Goal: Task Accomplishment & Management: Use online tool/utility

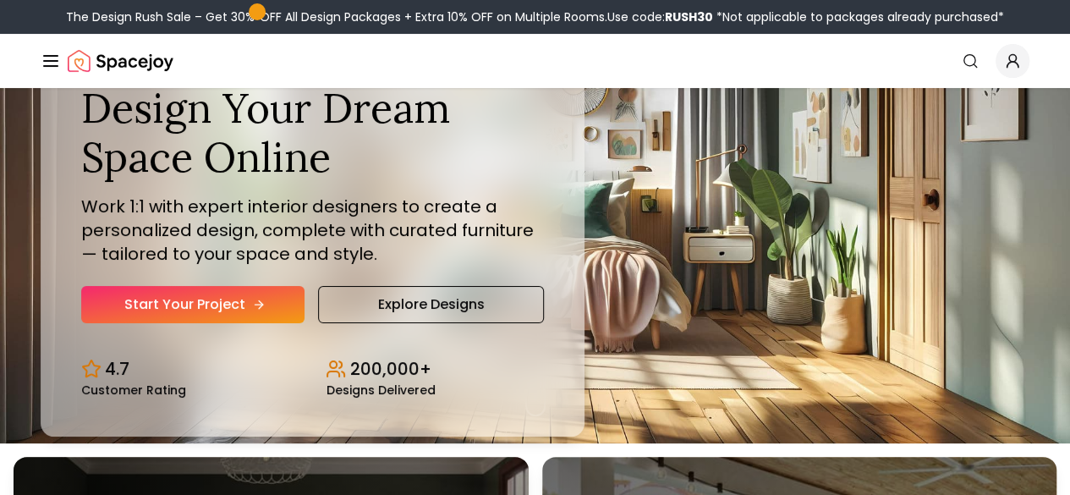
scroll to position [52, 0]
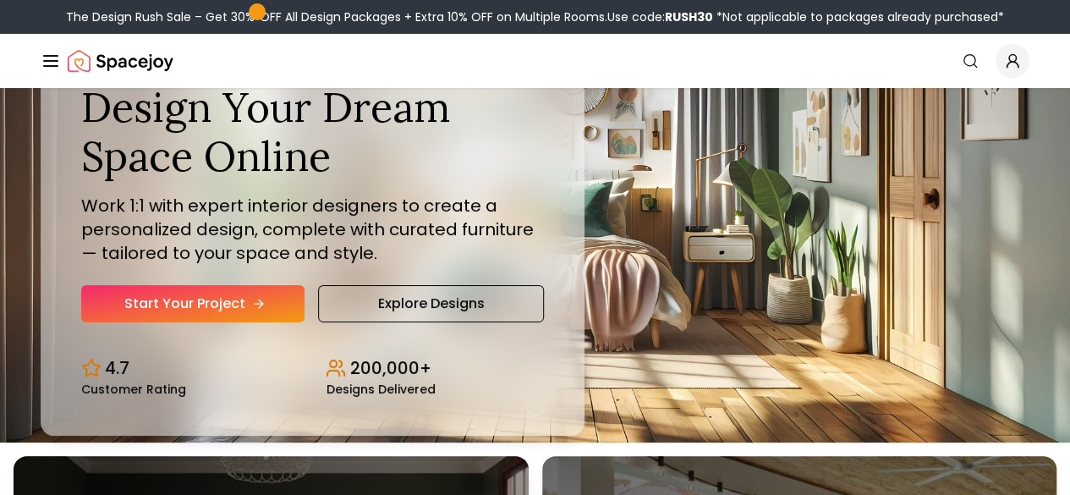
click at [197, 322] on link "Start Your Project" at bounding box center [192, 303] width 223 height 37
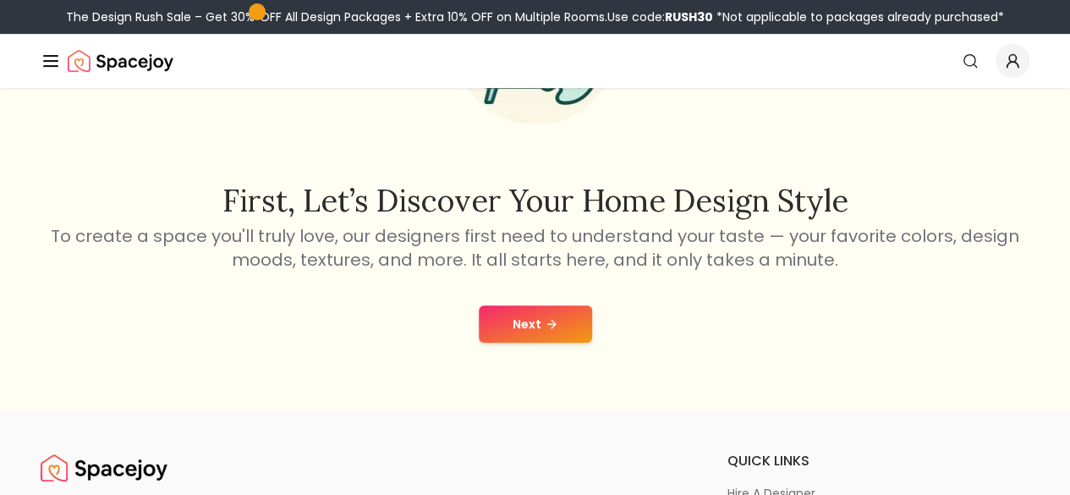
scroll to position [203, 0]
click at [521, 319] on button "Next" at bounding box center [535, 323] width 113 height 37
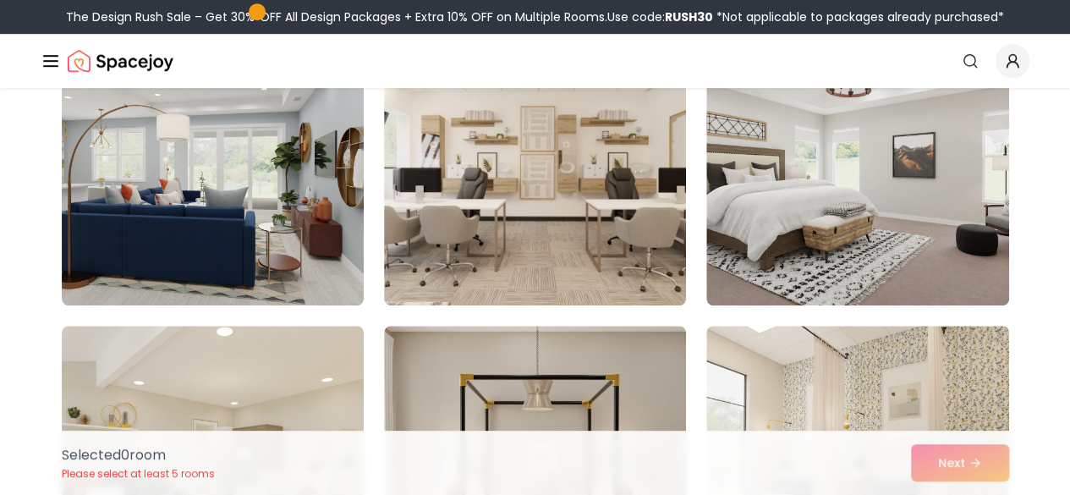
scroll to position [492, 0]
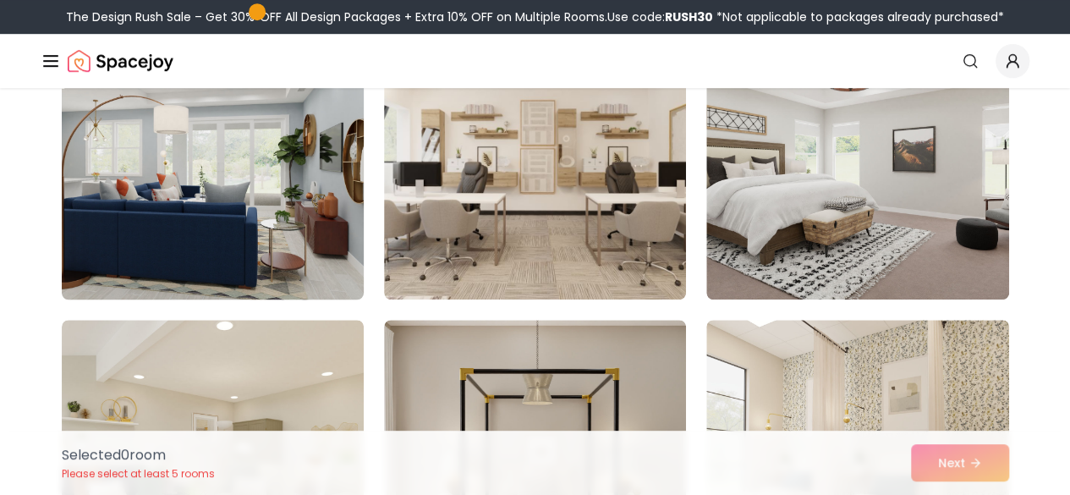
click at [289, 203] on img at bounding box center [212, 164] width 317 height 284
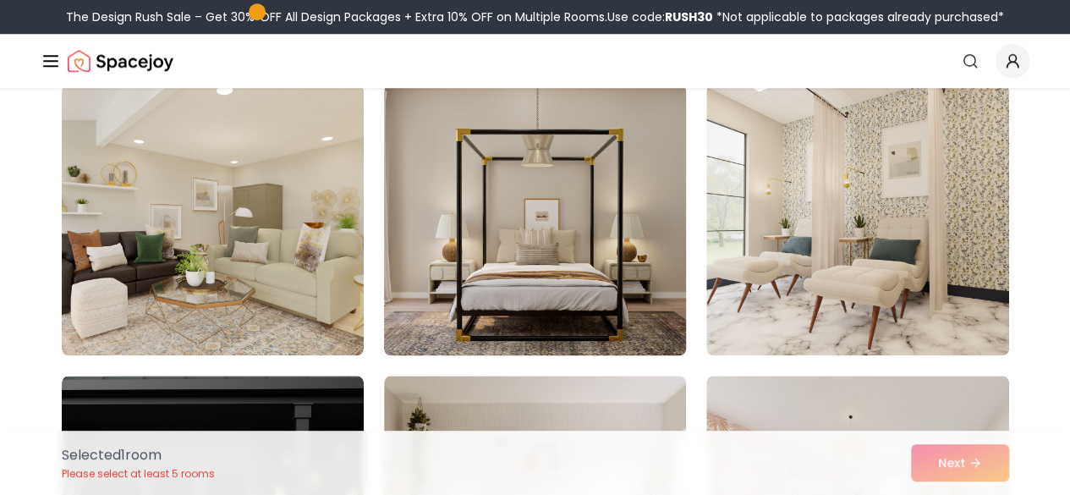
click at [470, 258] on img at bounding box center [535, 220] width 317 height 284
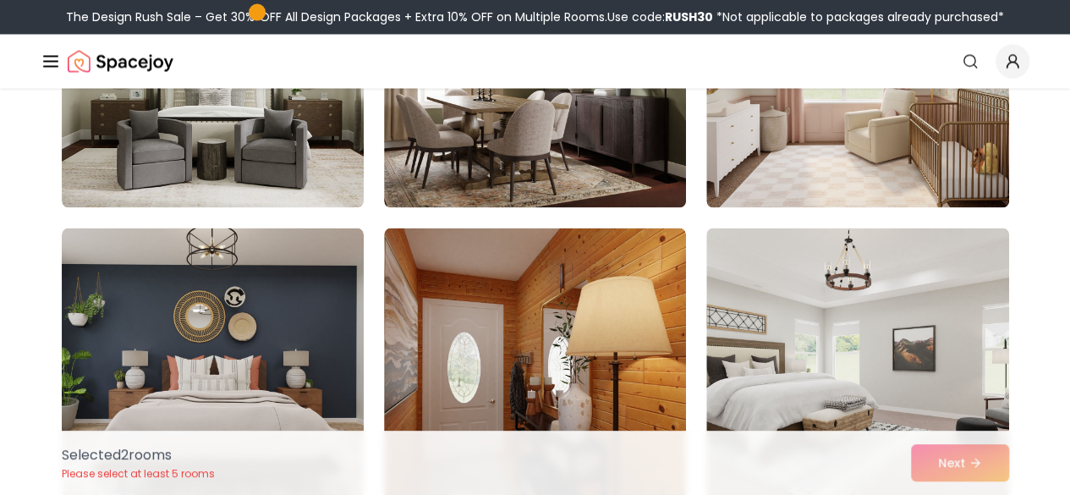
scroll to position [1436, 0]
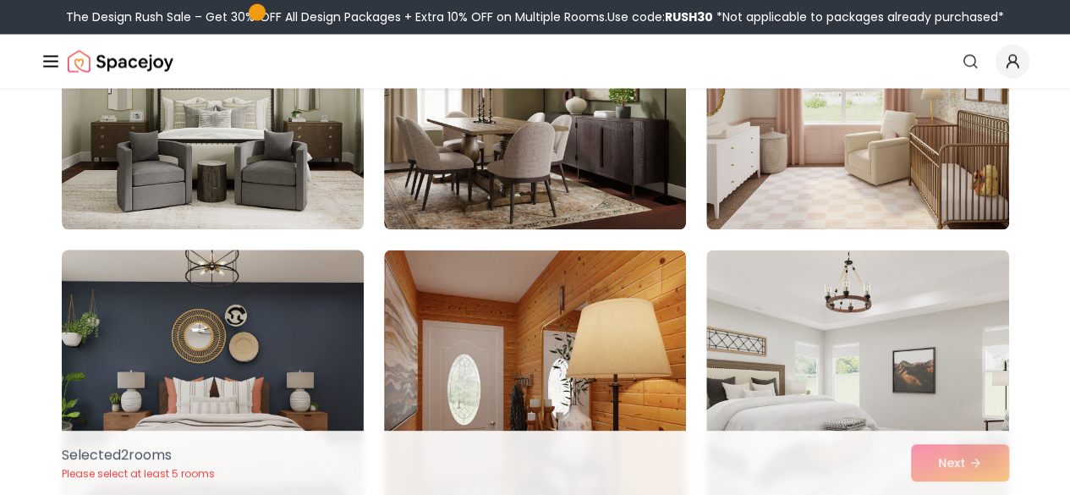
click at [288, 299] on img at bounding box center [212, 385] width 317 height 284
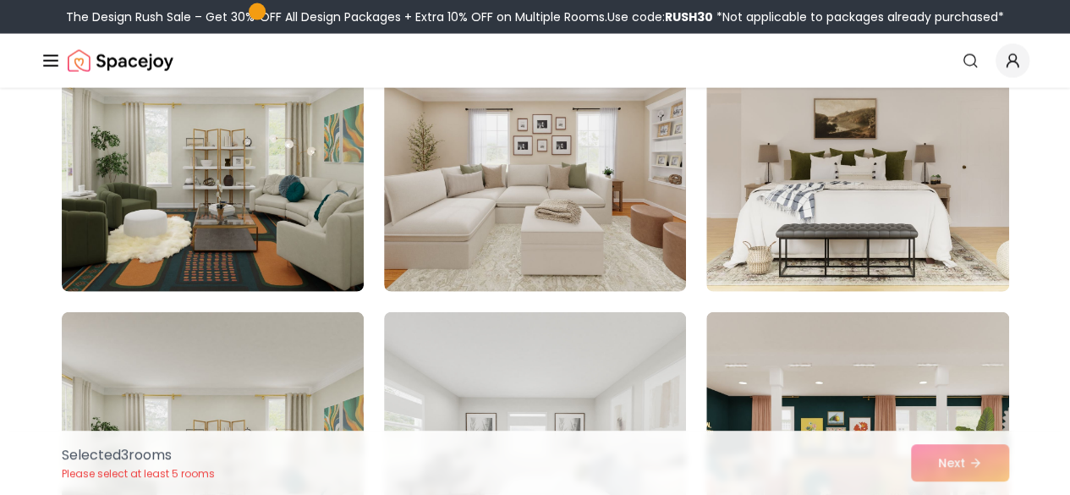
scroll to position [1969, 0]
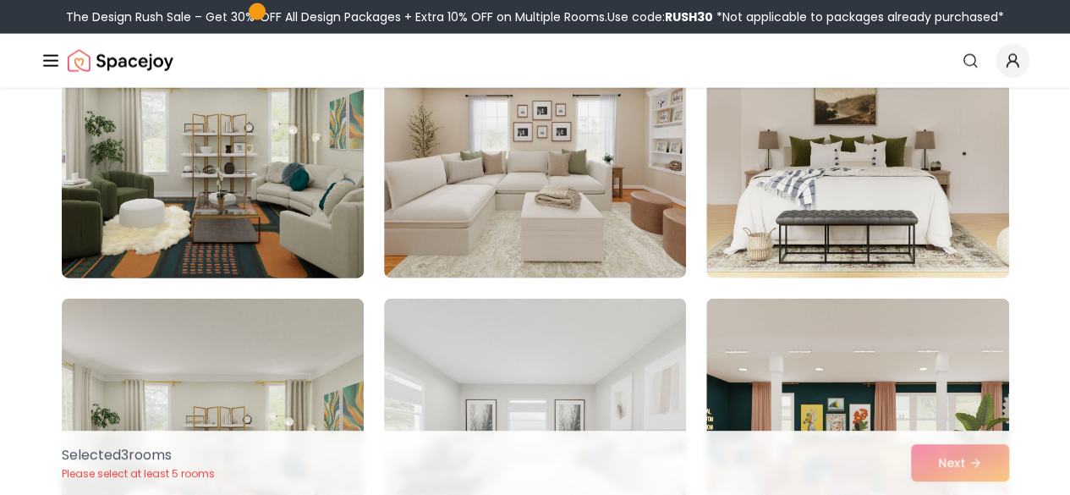
click at [296, 249] on img at bounding box center [212, 143] width 317 height 284
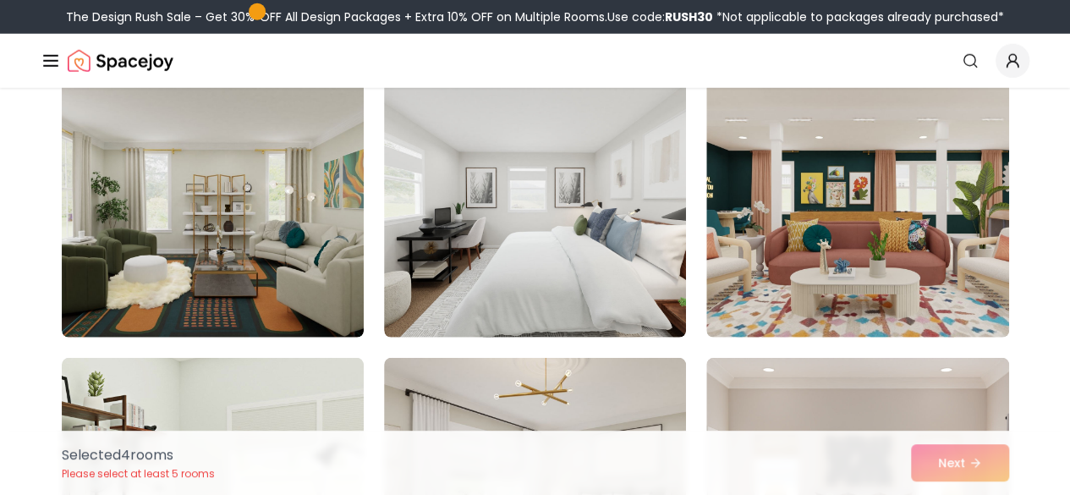
scroll to position [2202, 0]
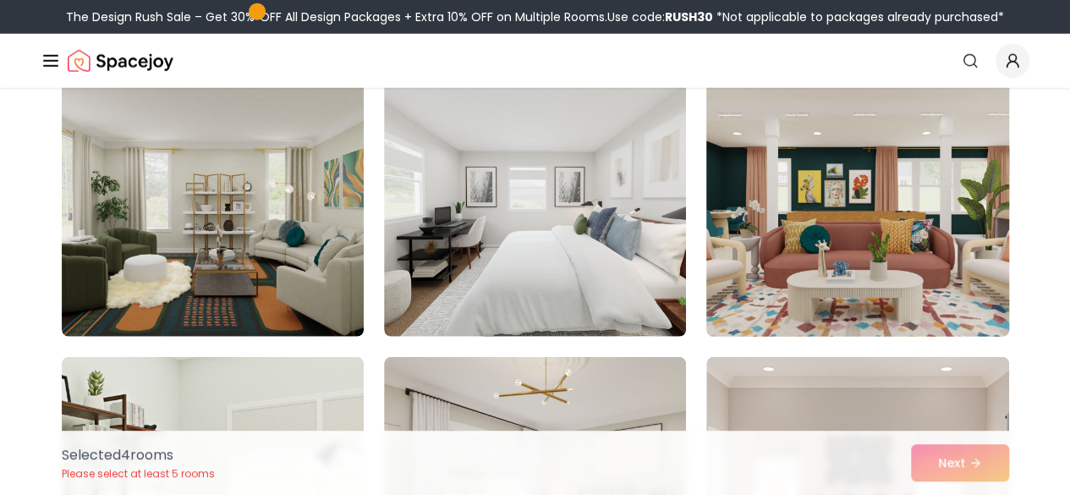
click at [873, 195] on img at bounding box center [857, 201] width 317 height 284
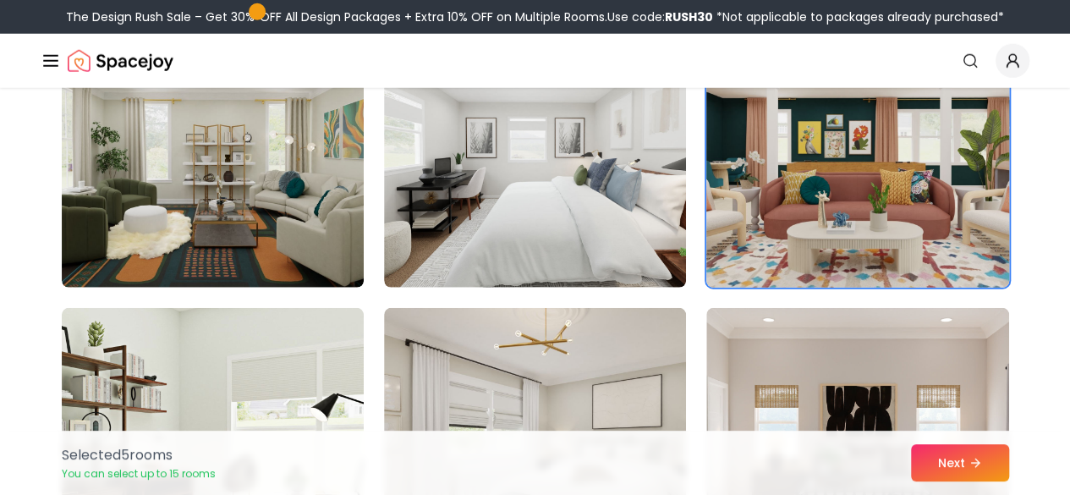
scroll to position [2255, 0]
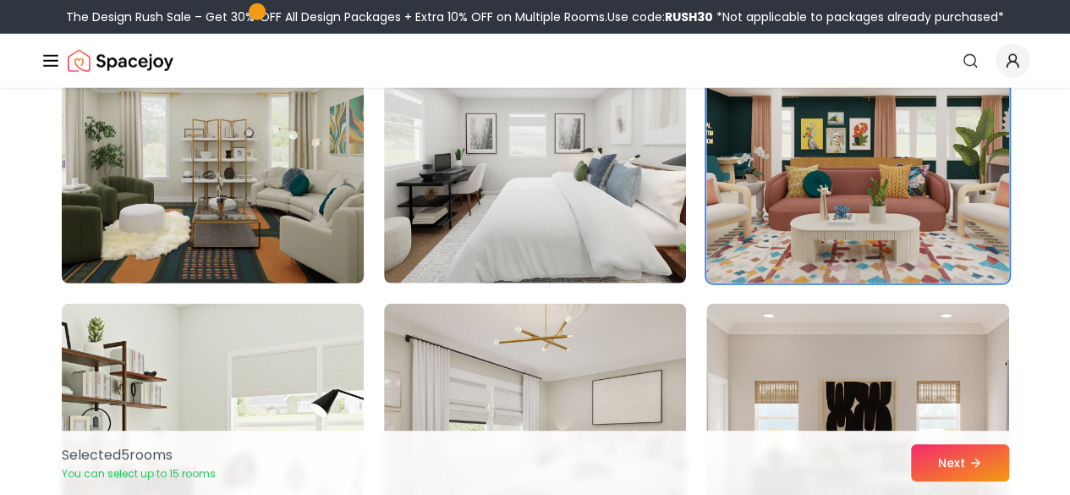
click at [316, 208] on img at bounding box center [212, 148] width 317 height 284
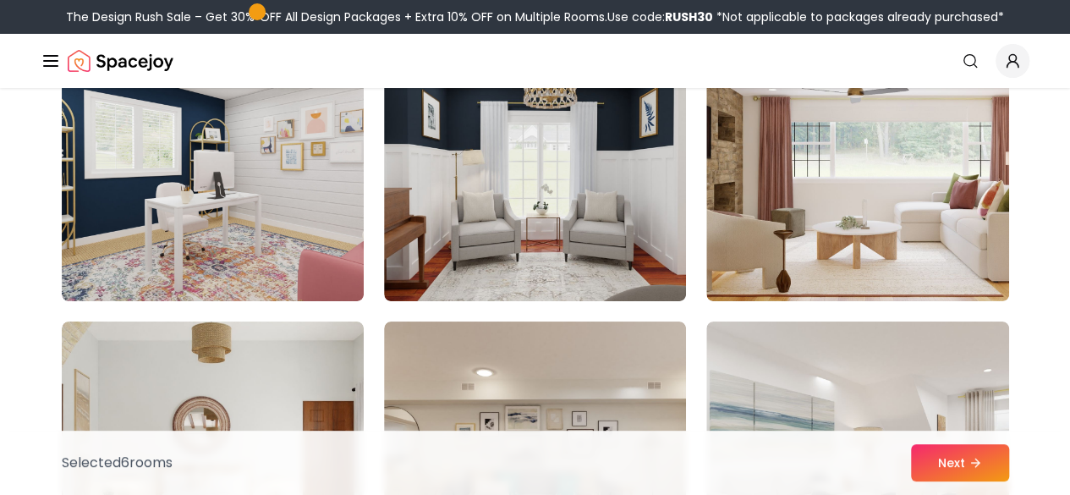
scroll to position [3111, 0]
click at [316, 208] on img at bounding box center [213, 165] width 302 height 271
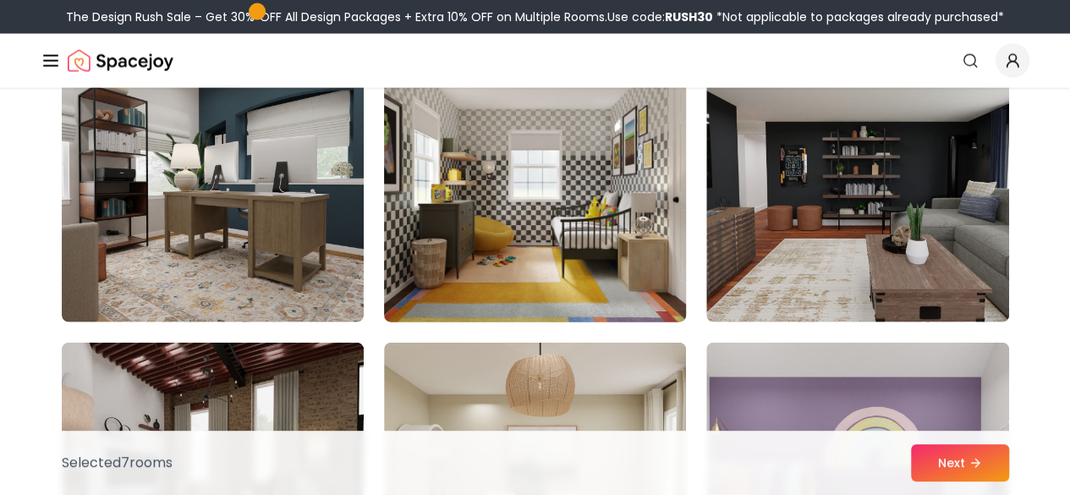
scroll to position [5397, 0]
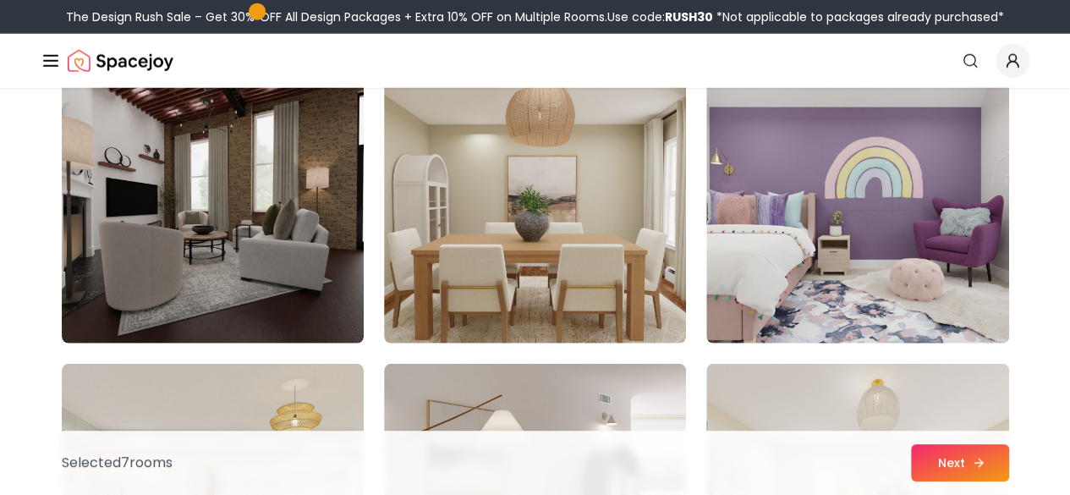
click at [985, 470] on button "Next" at bounding box center [960, 462] width 98 height 37
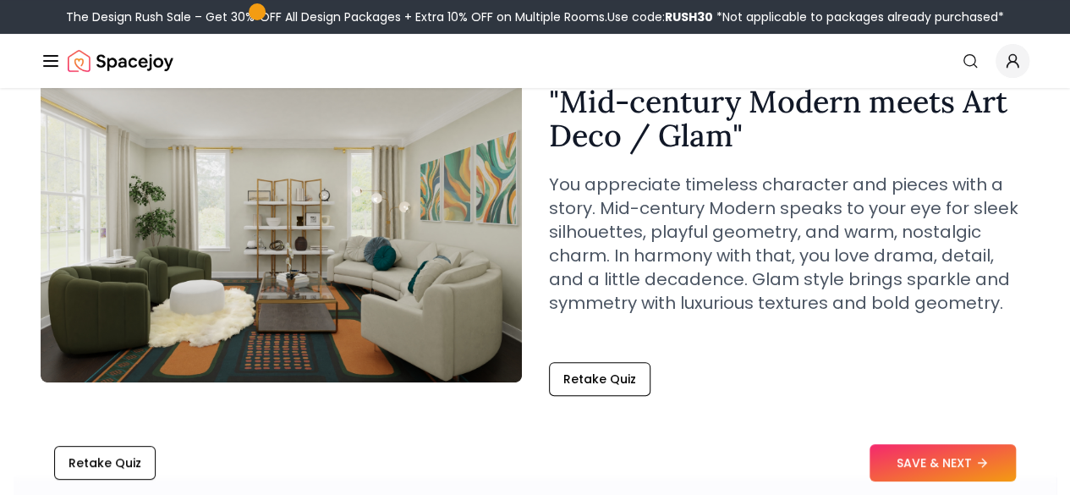
scroll to position [130, 0]
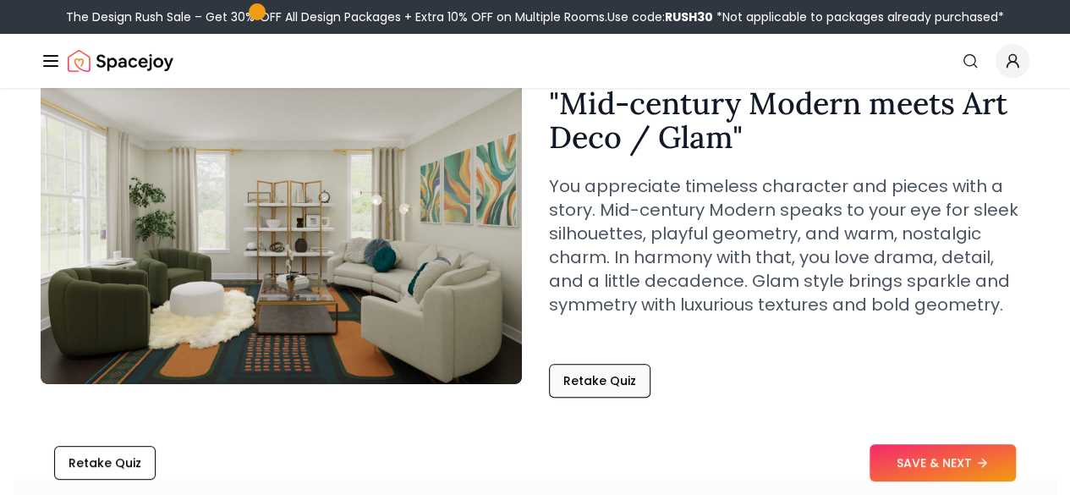
click at [624, 389] on button "Retake Quiz" at bounding box center [600, 381] width 102 height 34
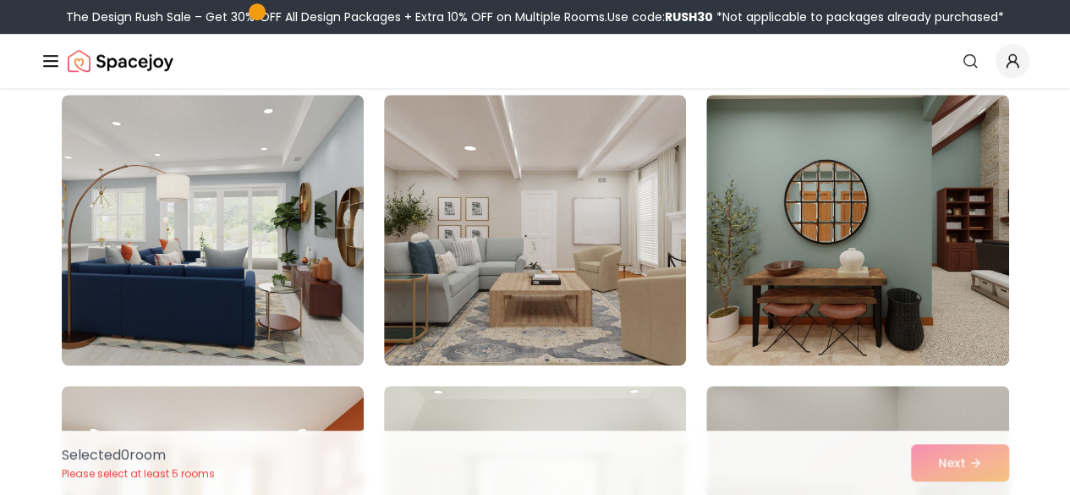
scroll to position [3661, 0]
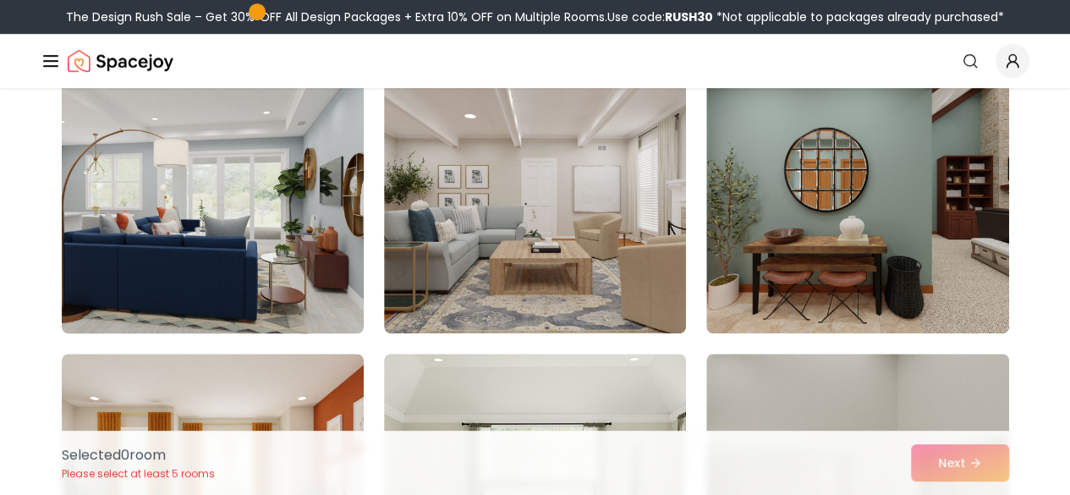
click at [228, 217] on img at bounding box center [212, 198] width 317 height 284
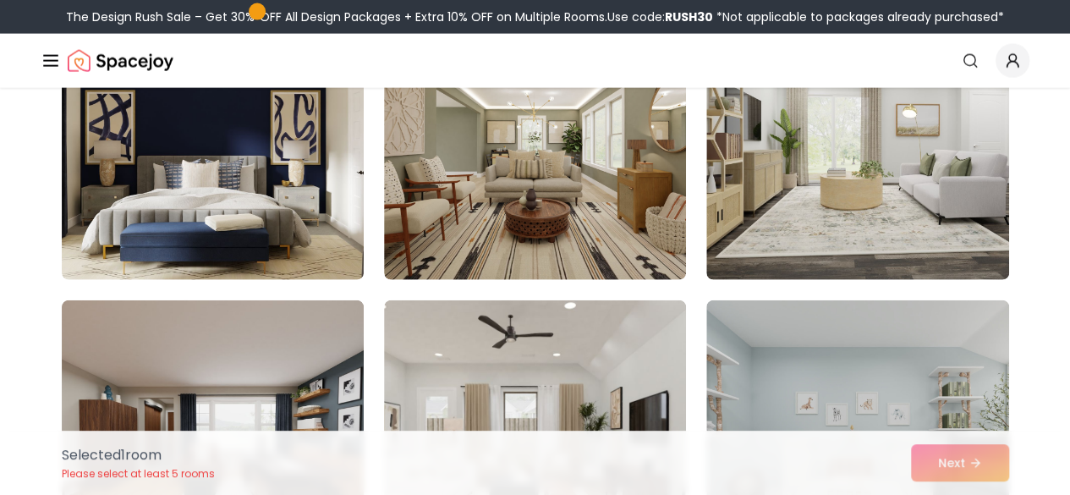
scroll to position [5172, 0]
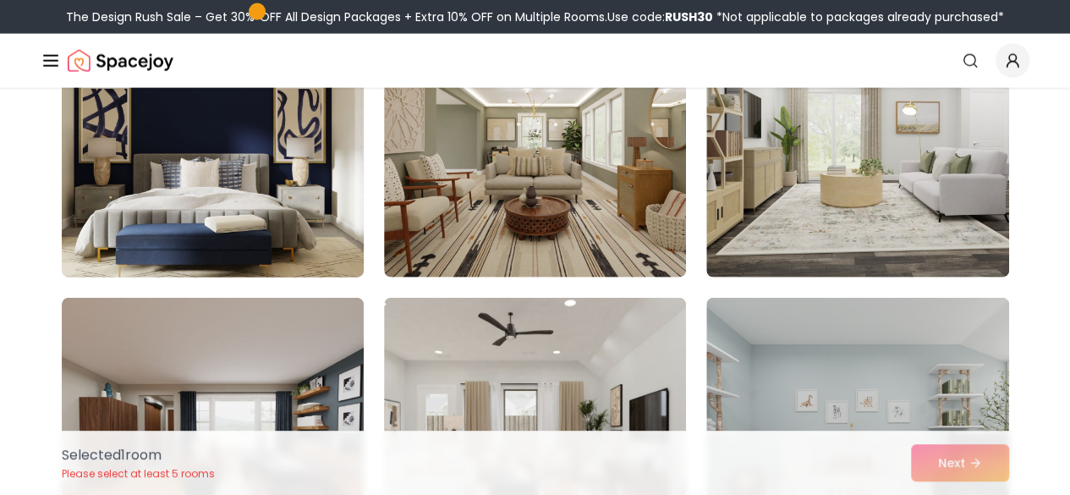
click at [292, 211] on img at bounding box center [212, 142] width 317 height 284
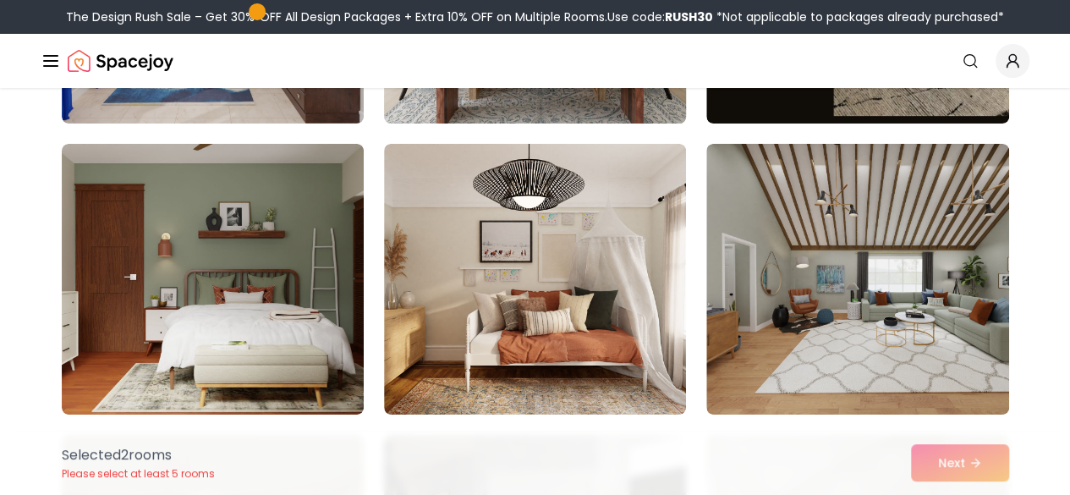
scroll to position [6200, 0]
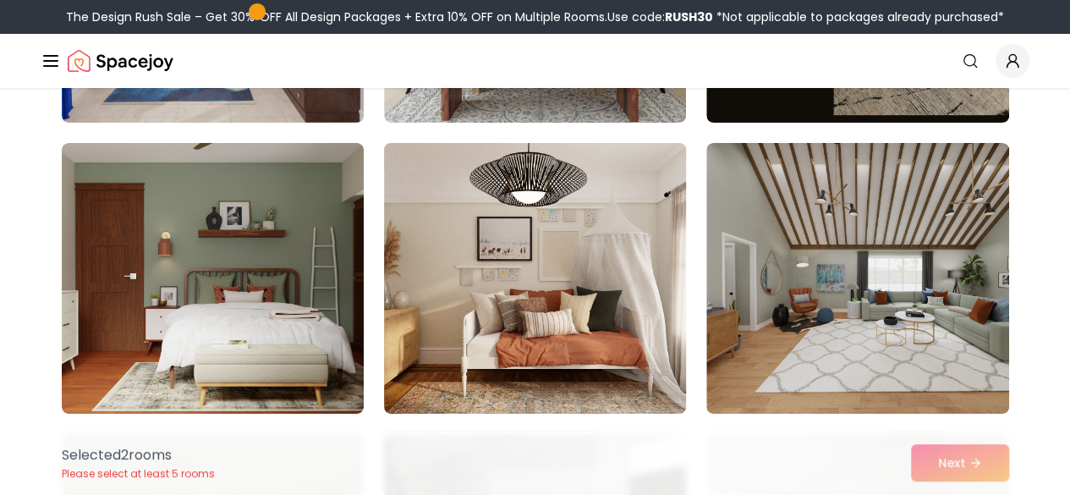
click at [586, 234] on img at bounding box center [535, 278] width 317 height 284
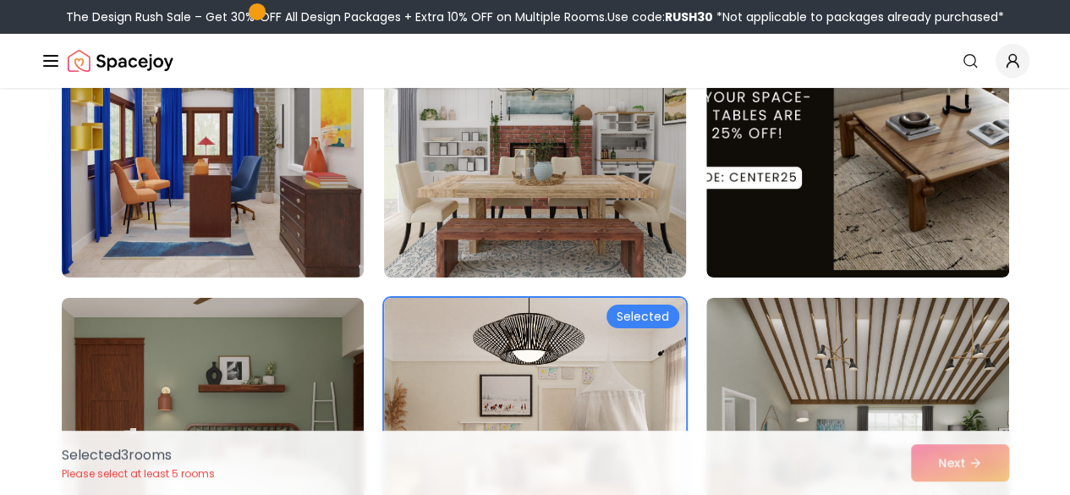
click at [556, 182] on img at bounding box center [535, 142] width 317 height 284
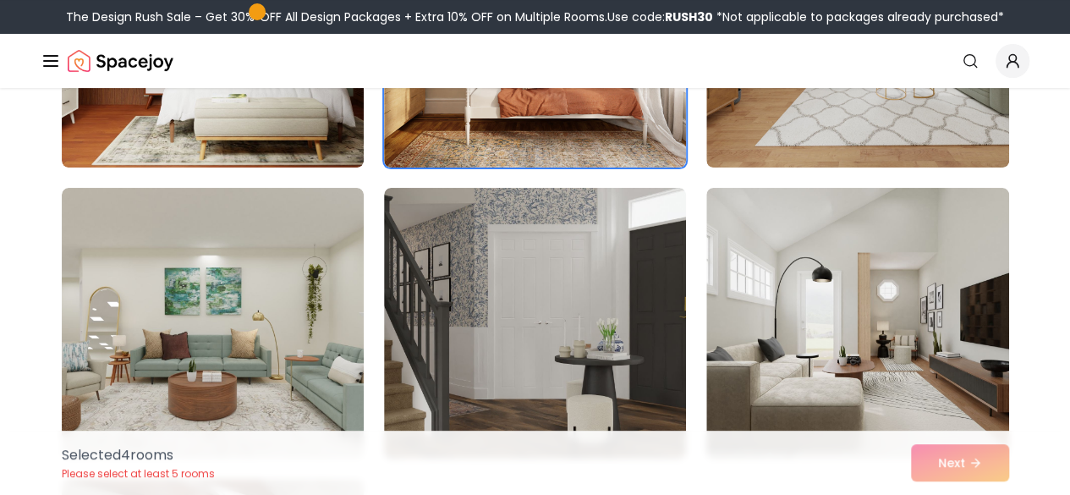
scroll to position [6517, 0]
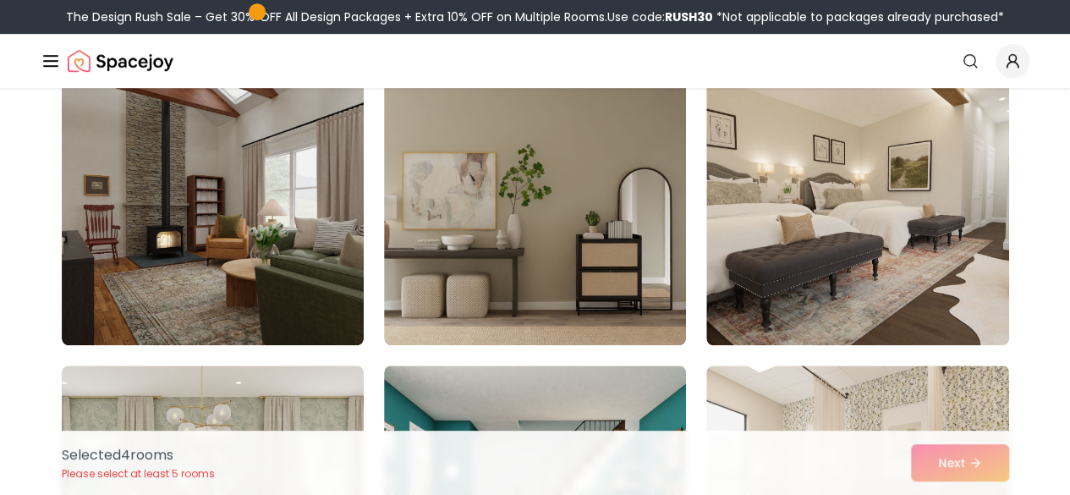
click at [556, 182] on img at bounding box center [535, 209] width 302 height 271
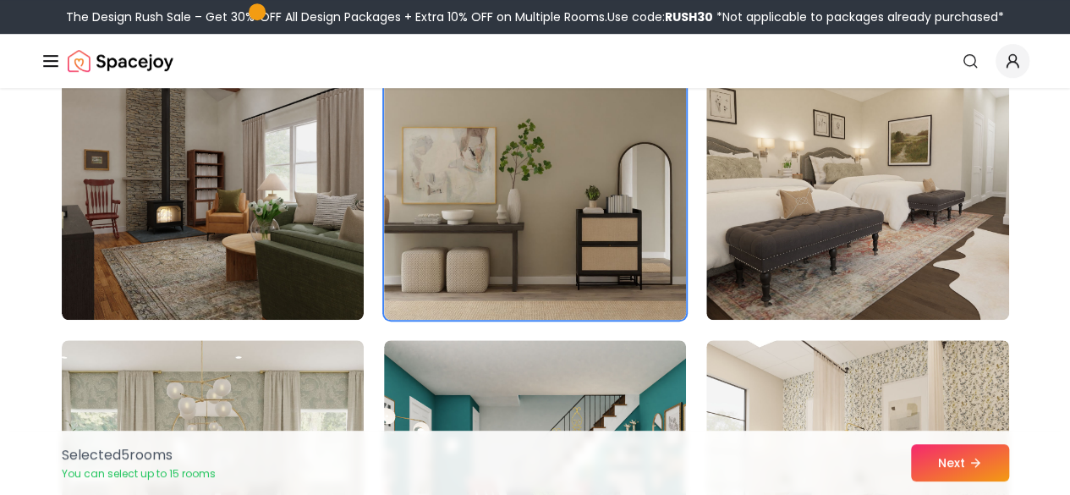
click at [556, 182] on img at bounding box center [535, 184] width 302 height 271
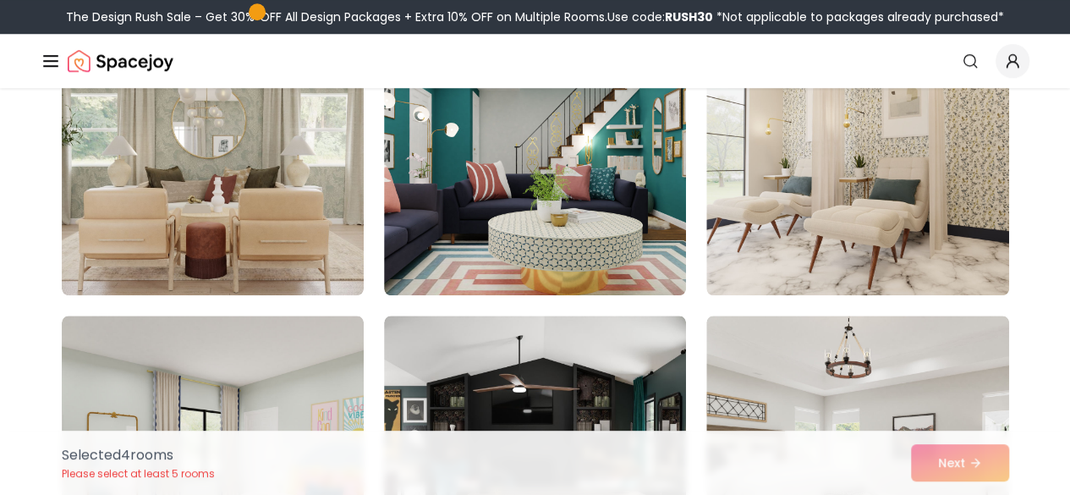
scroll to position [7360, 0]
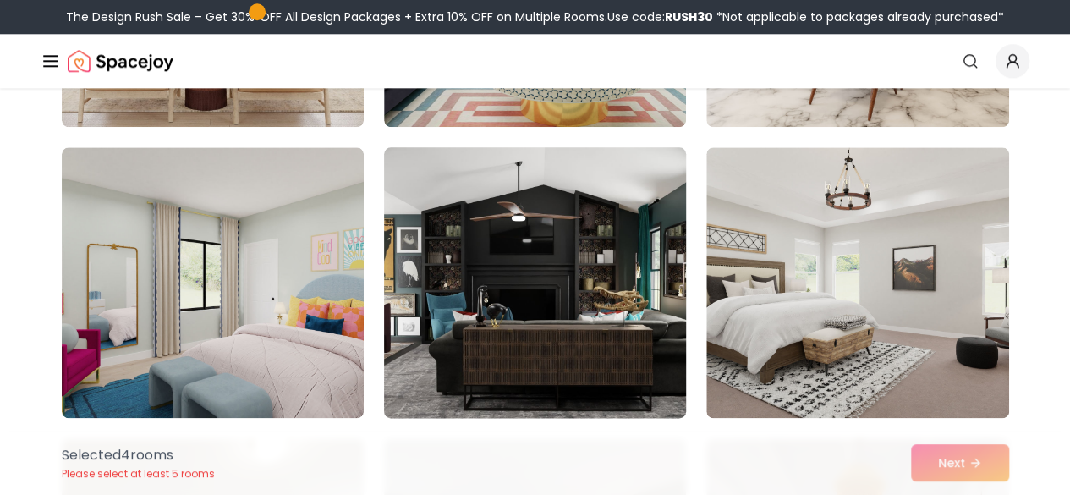
click at [568, 294] on img at bounding box center [535, 282] width 317 height 284
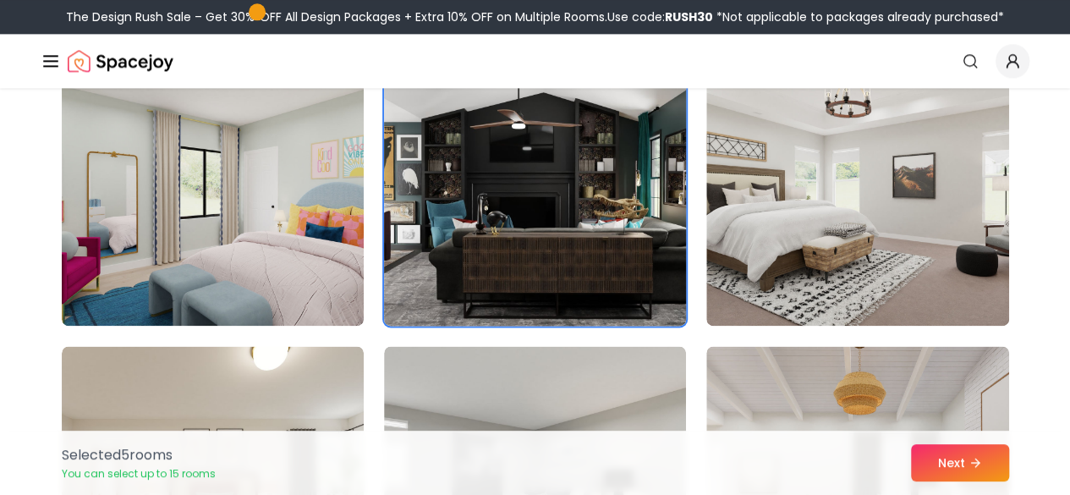
scroll to position [7450, 0]
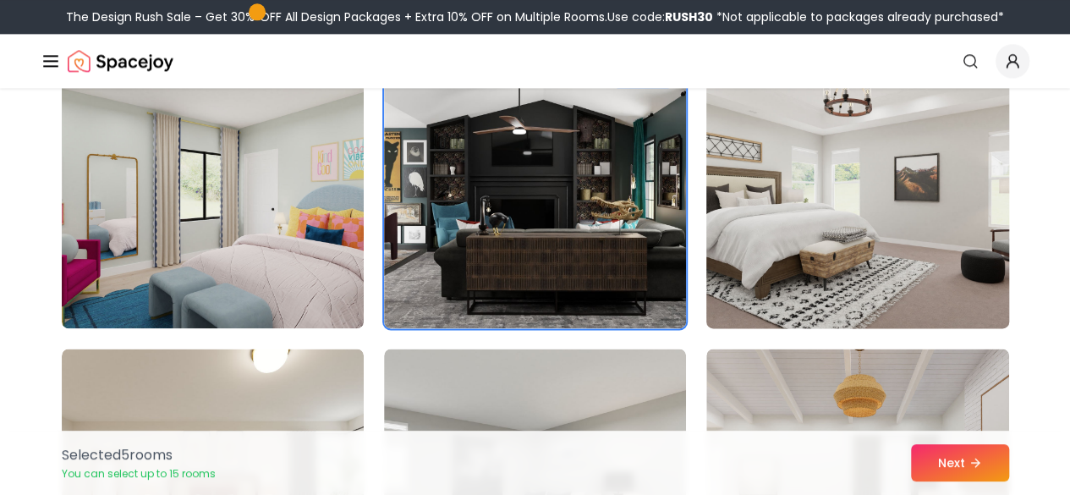
click at [924, 215] on img at bounding box center [857, 193] width 317 height 284
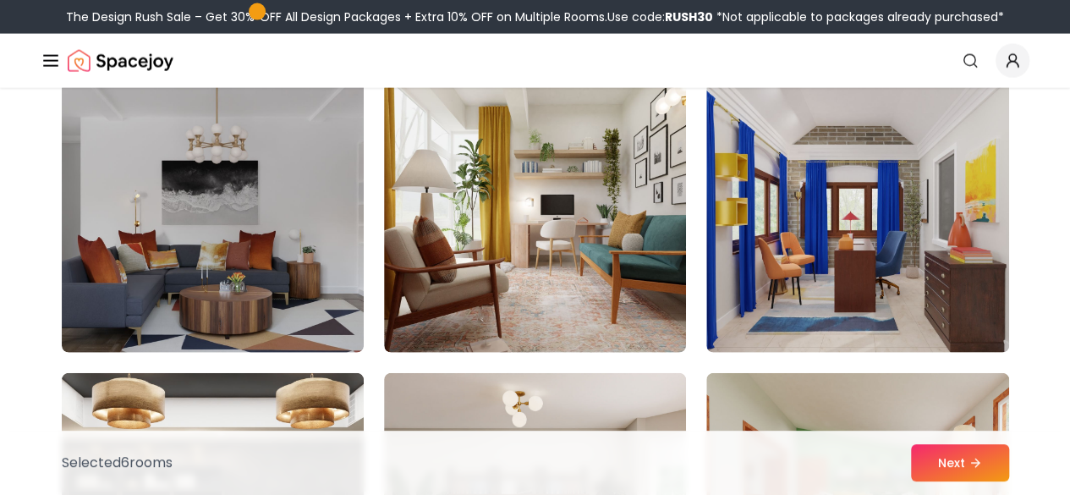
scroll to position [8292, 0]
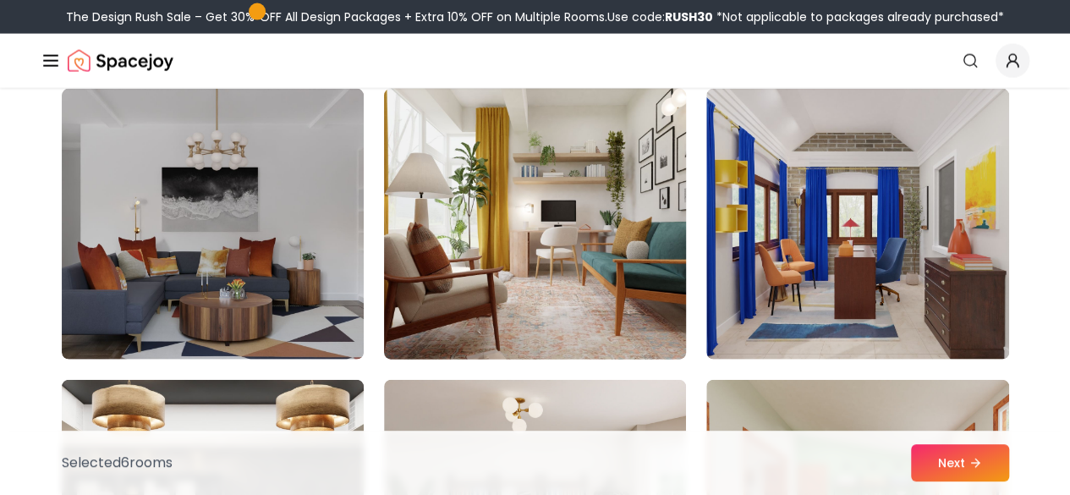
click at [613, 212] on img at bounding box center [535, 224] width 317 height 284
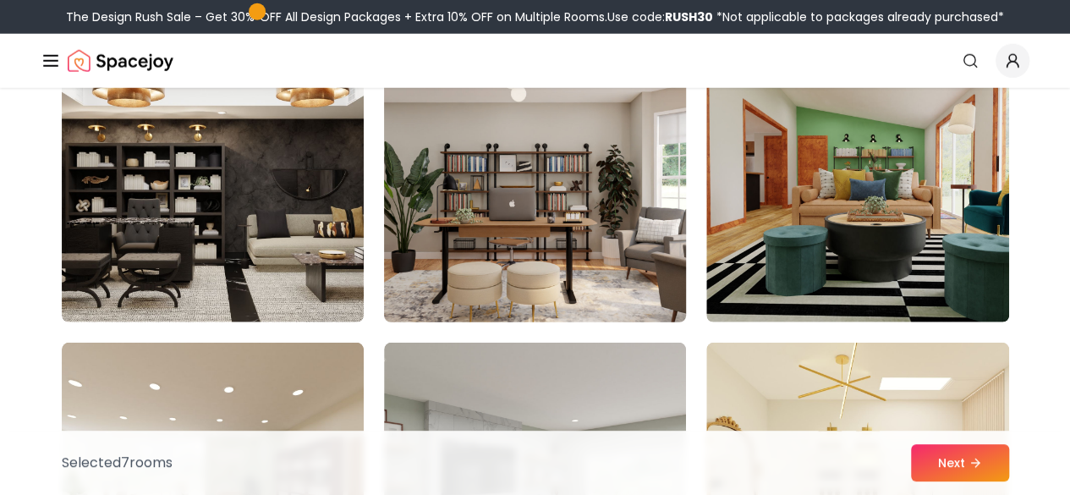
scroll to position [8619, 0]
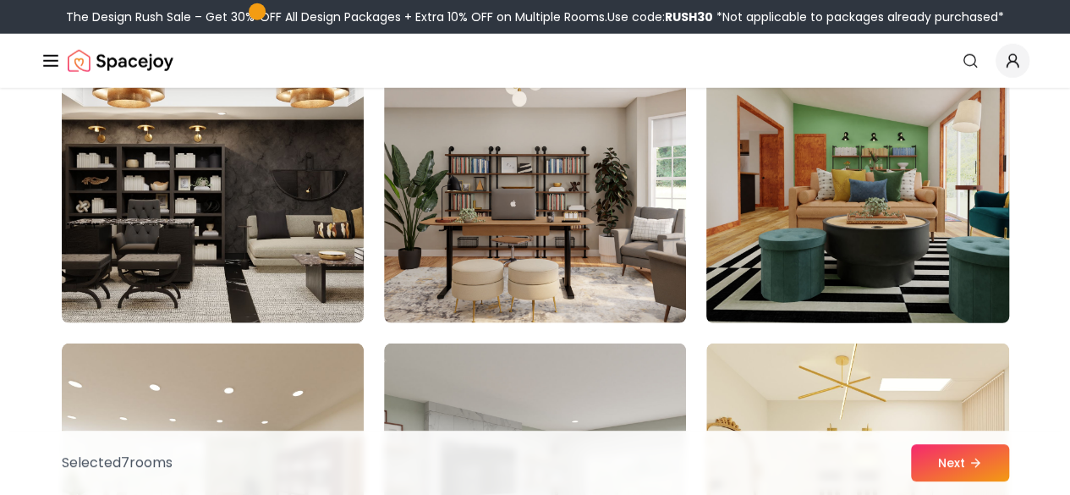
click at [867, 202] on img at bounding box center [857, 188] width 317 height 284
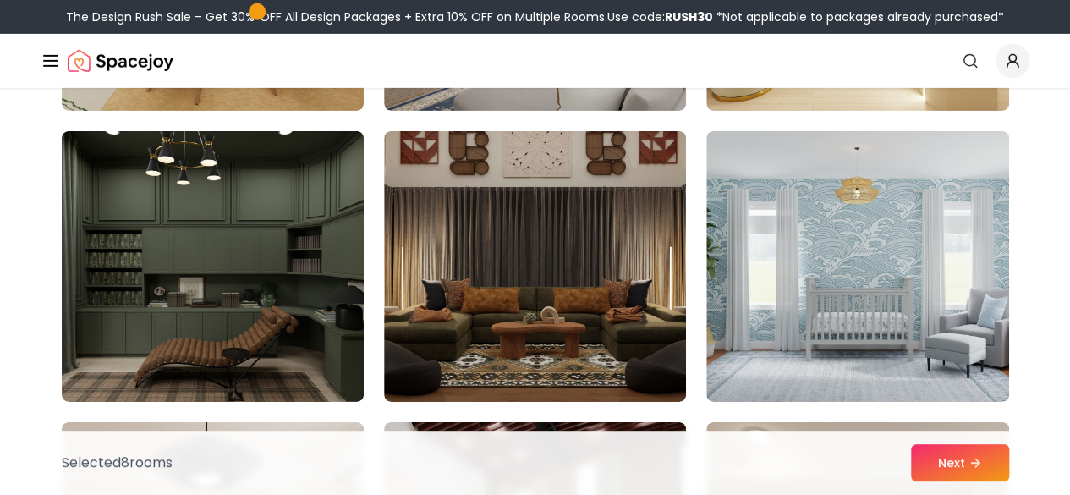
scroll to position [9125, 0]
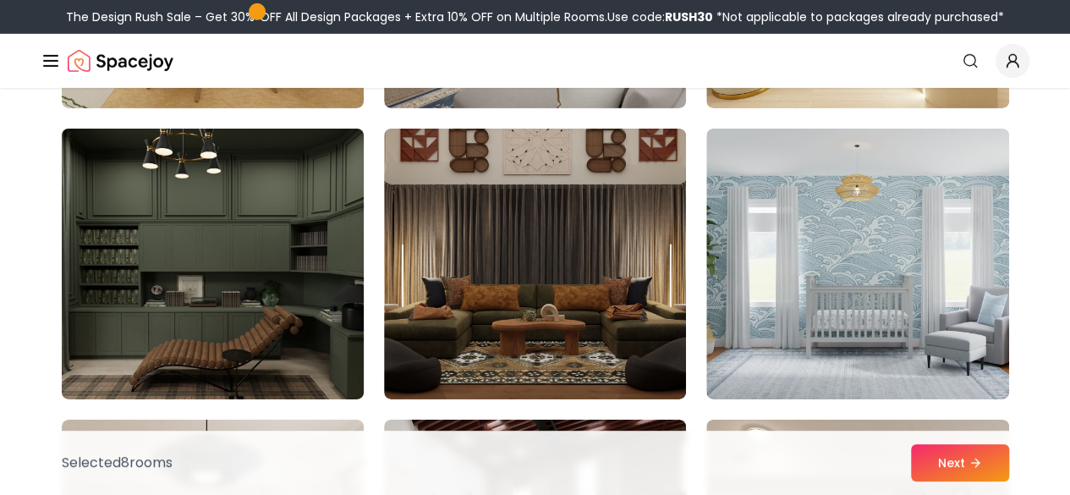
click at [305, 256] on img at bounding box center [212, 264] width 317 height 284
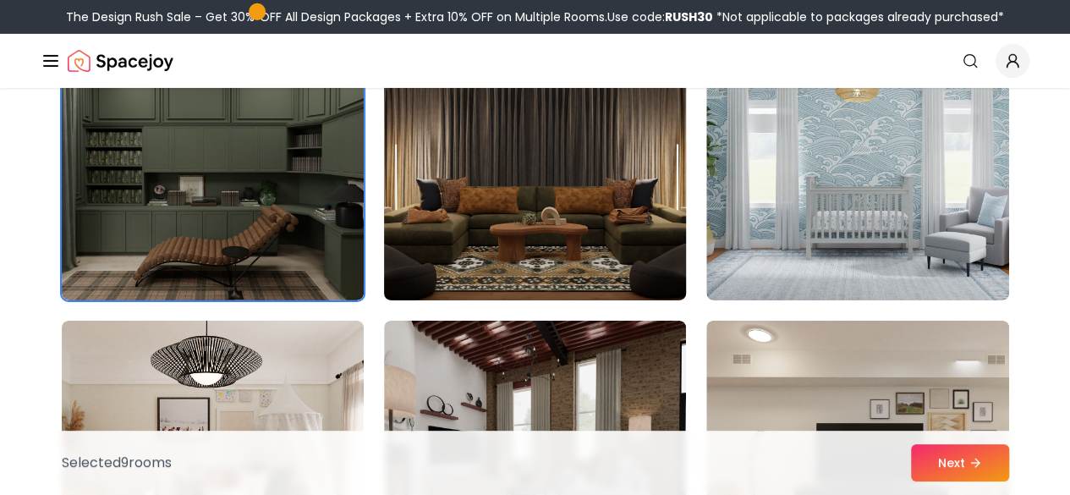
scroll to position [9224, 0]
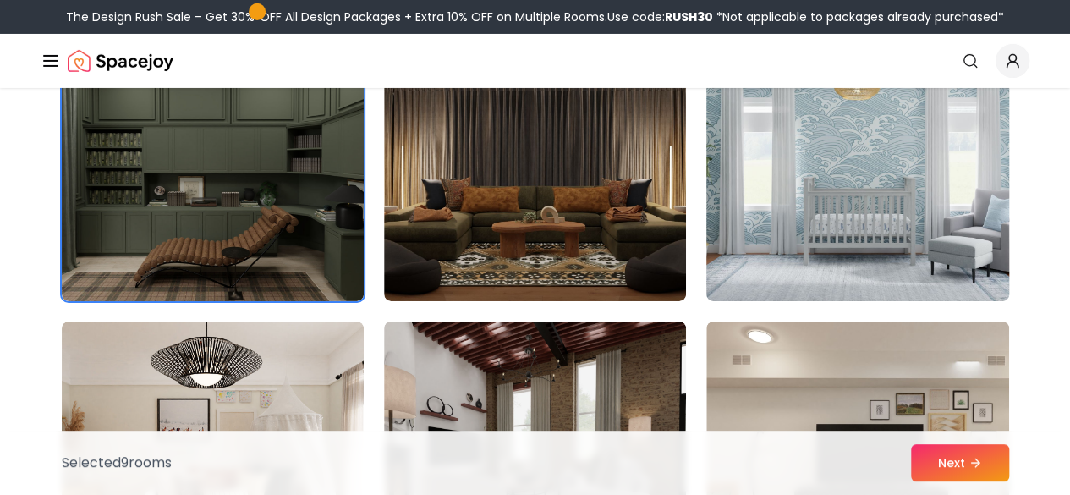
click at [756, 229] on img at bounding box center [857, 166] width 317 height 284
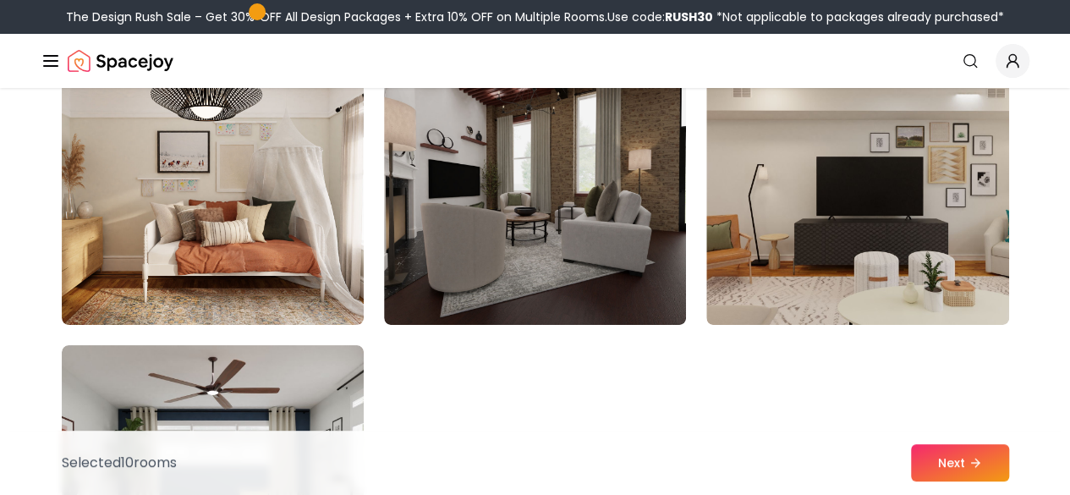
scroll to position [9492, 0]
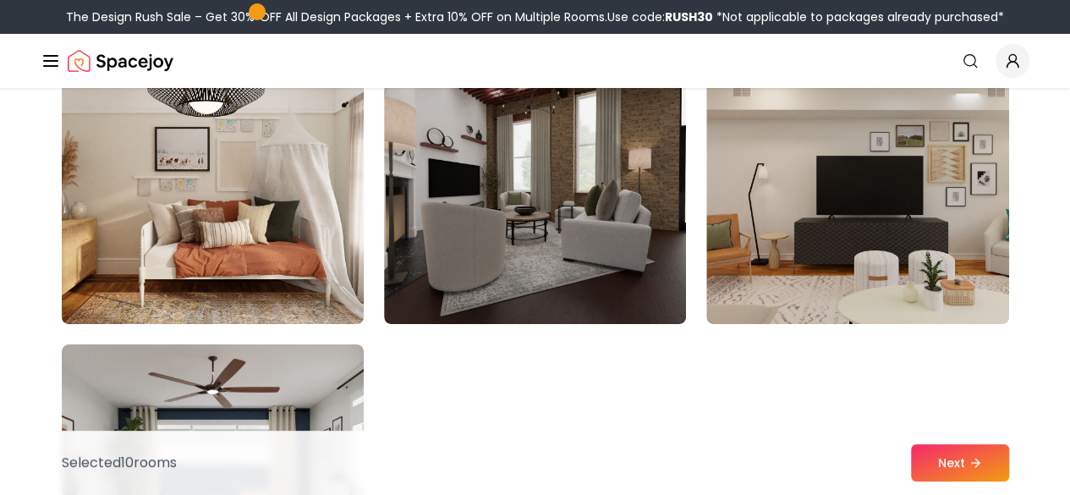
click at [352, 234] on img at bounding box center [212, 189] width 317 height 284
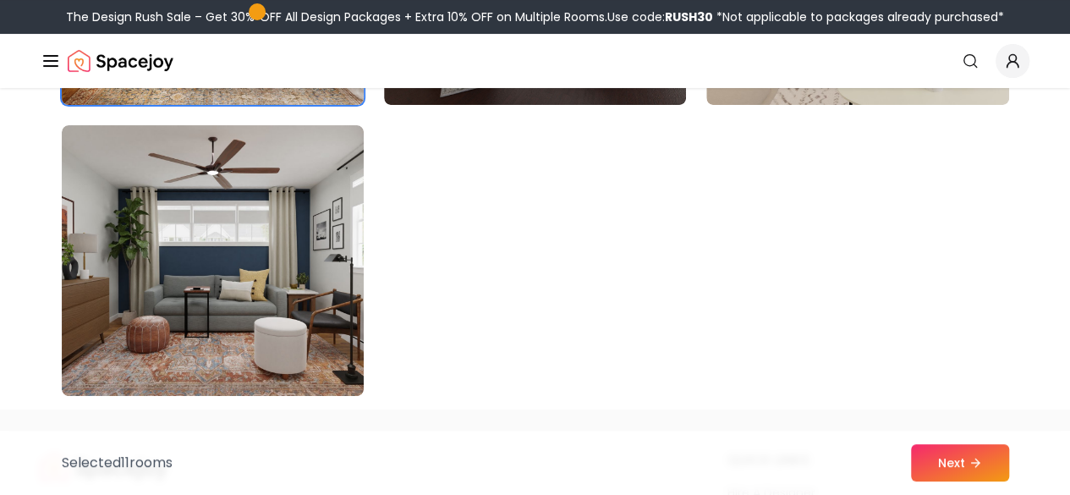
scroll to position [9713, 0]
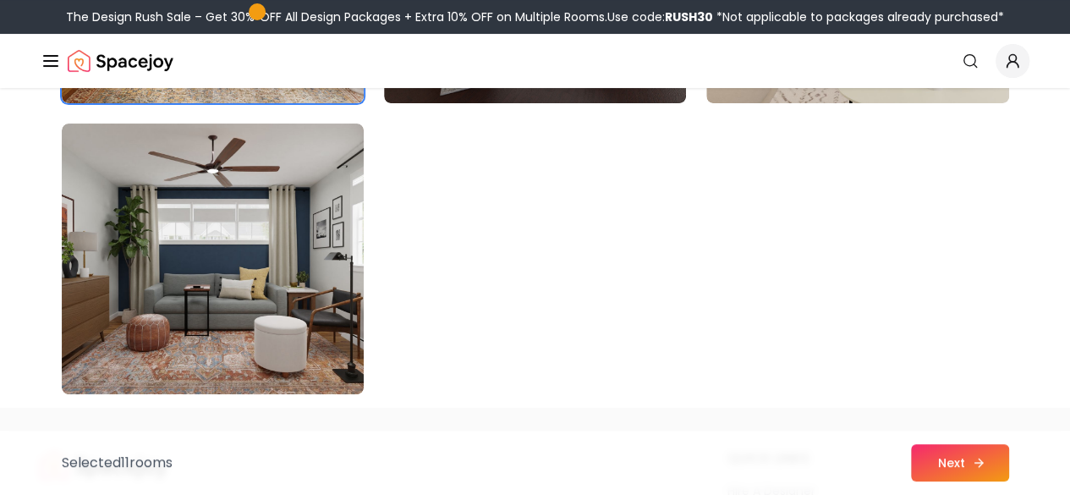
click at [994, 469] on button "Next" at bounding box center [960, 462] width 98 height 37
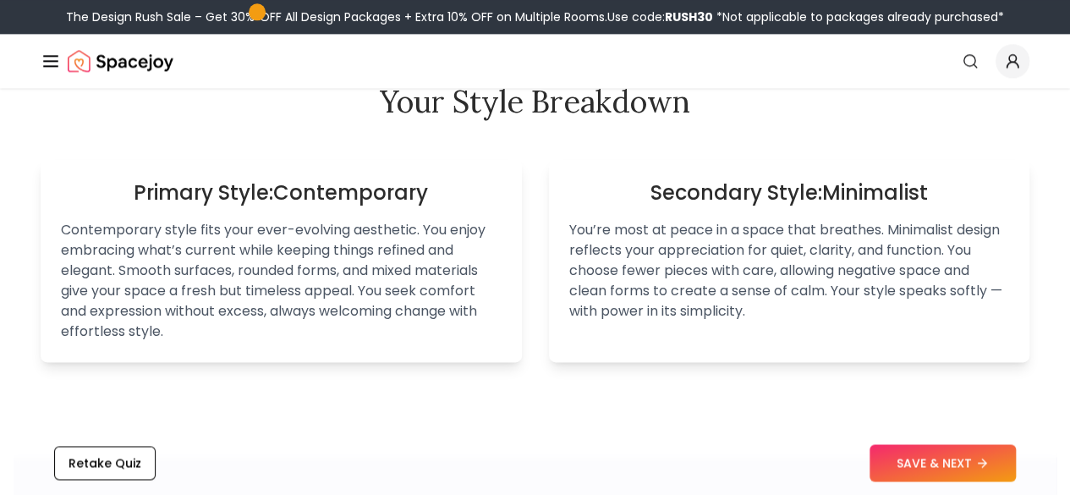
scroll to position [1097, 0]
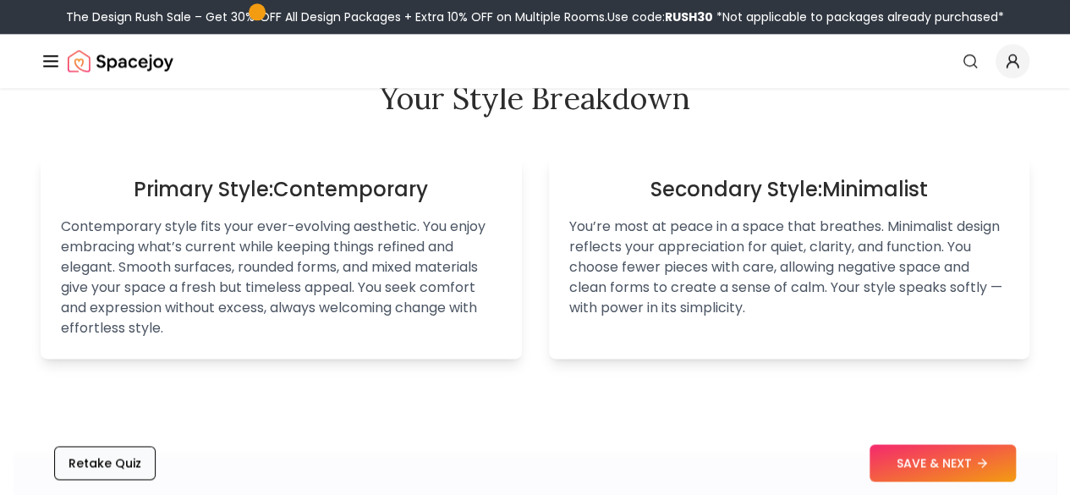
click at [104, 448] on button "Retake Quiz" at bounding box center [105, 463] width 102 height 34
